Goal: Navigation & Orientation: Find specific page/section

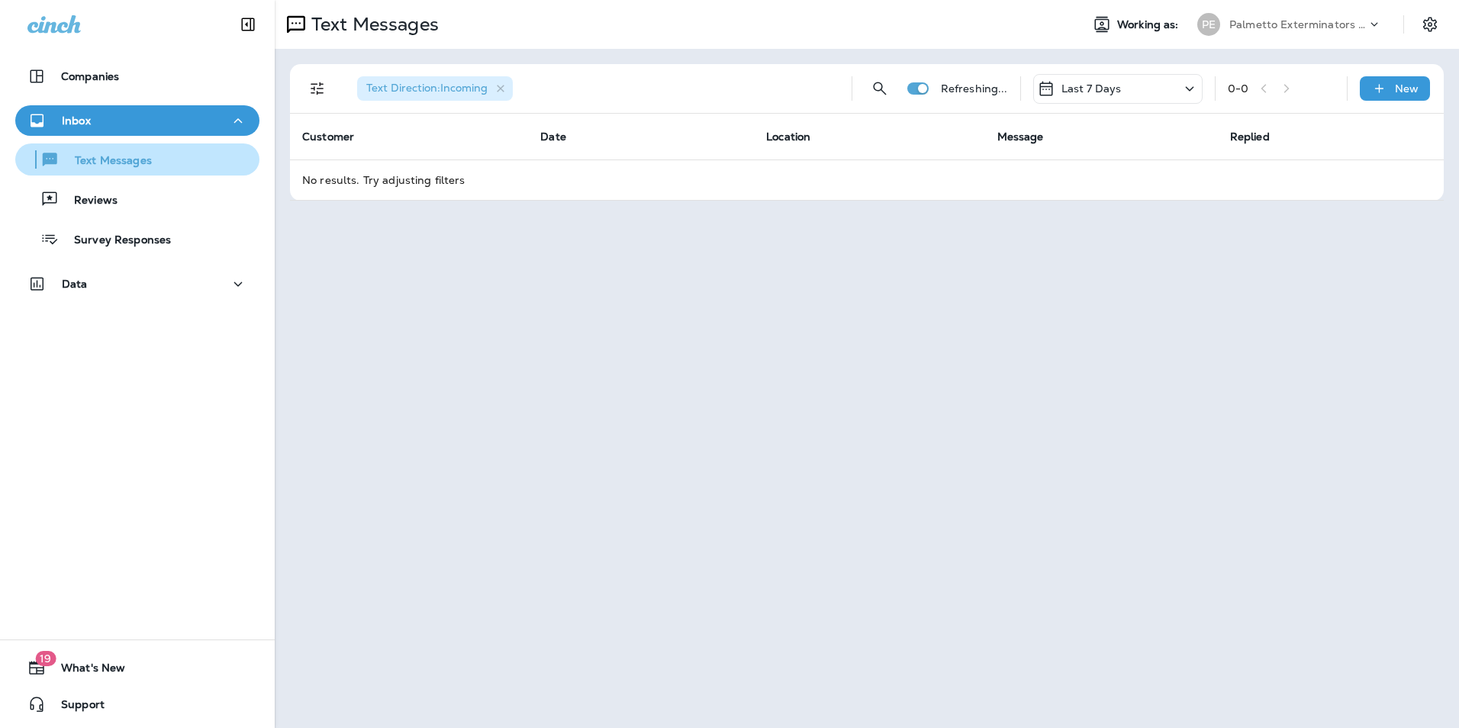
click at [202, 166] on div "Text Messages" at bounding box center [137, 159] width 232 height 23
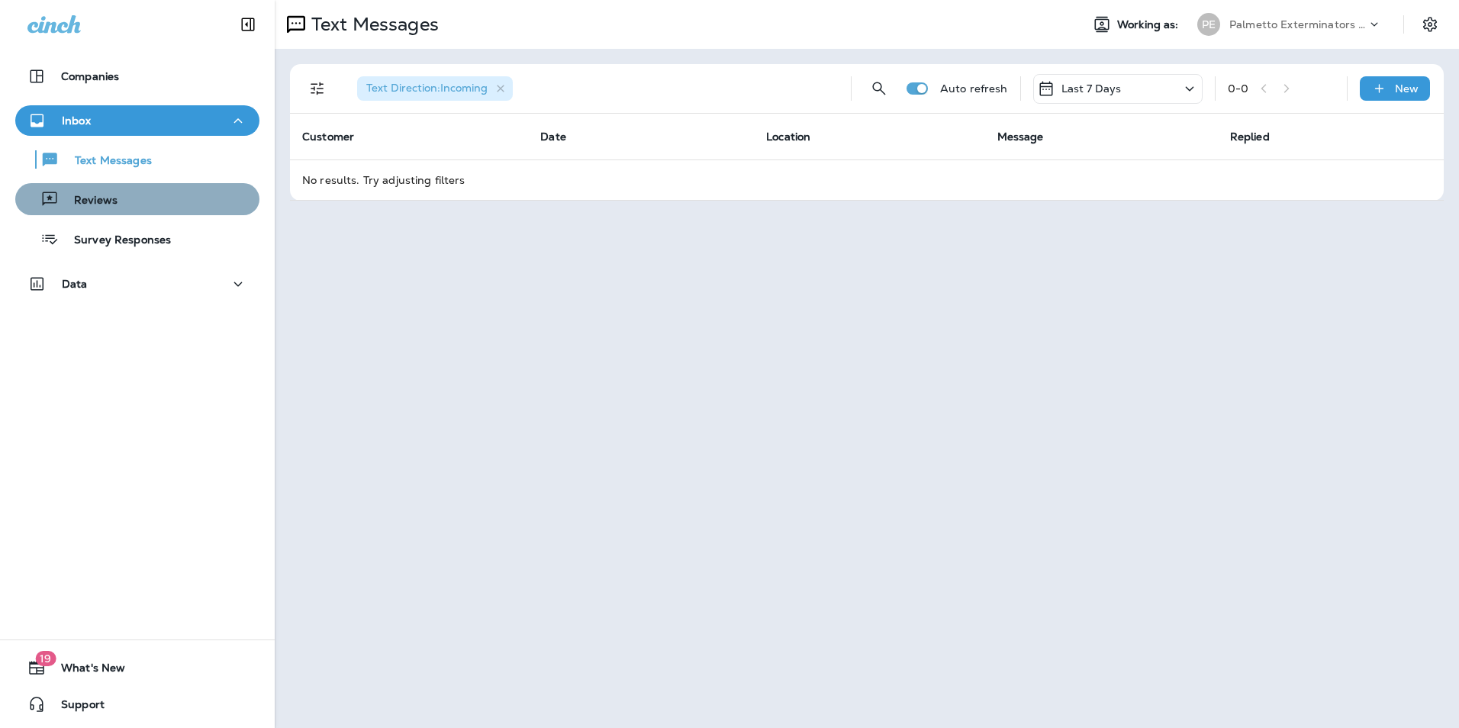
click at [195, 191] on div "Reviews" at bounding box center [137, 199] width 232 height 23
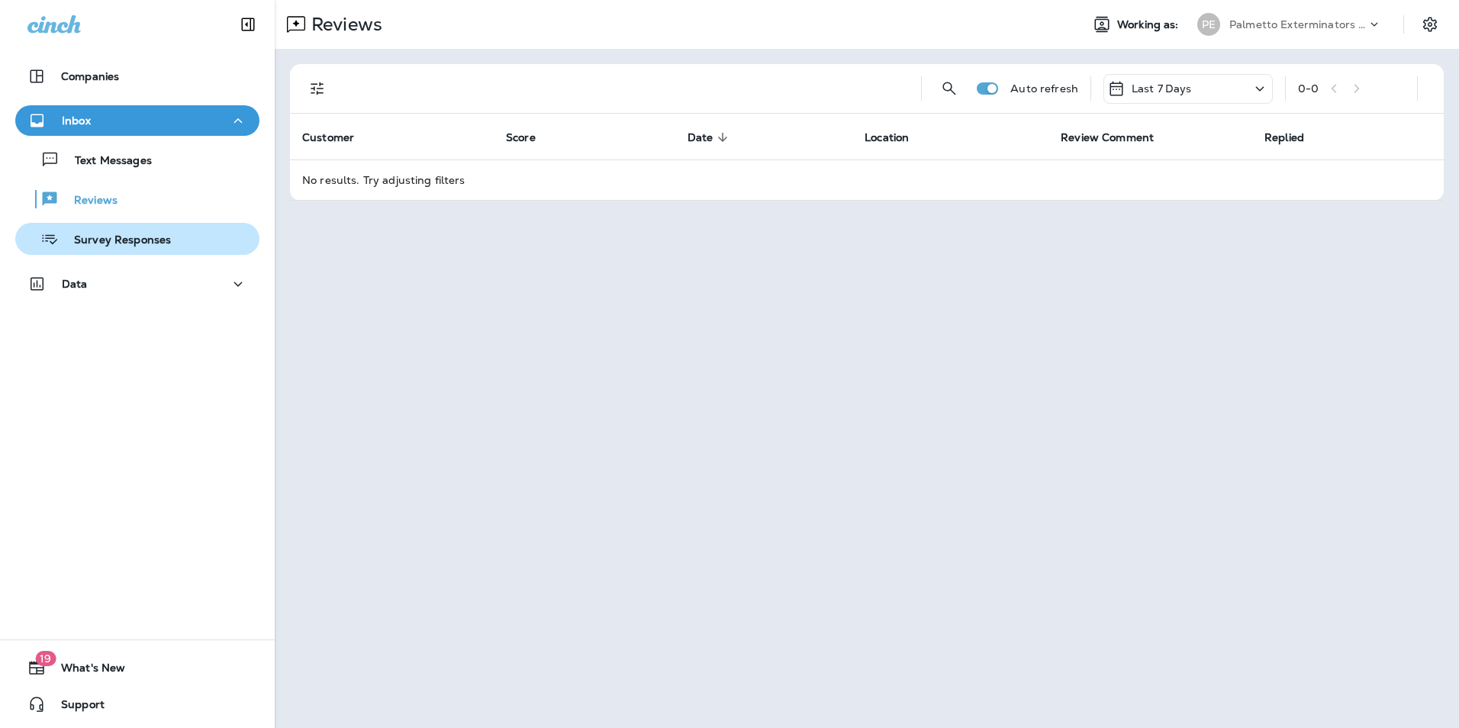
click at [173, 244] on div "Survey Responses" at bounding box center [137, 238] width 232 height 23
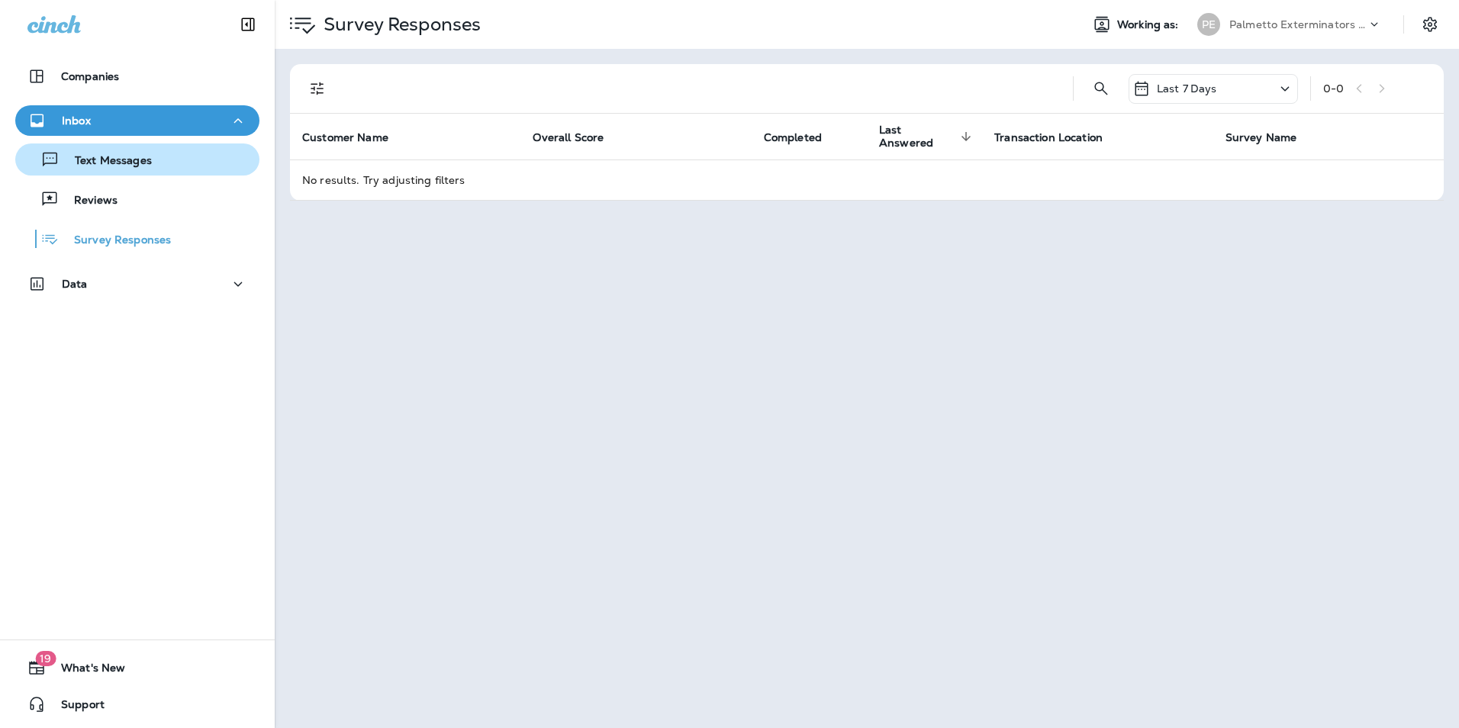
click at [154, 169] on div "Text Messages" at bounding box center [137, 159] width 232 height 23
